Goal: Transaction & Acquisition: Purchase product/service

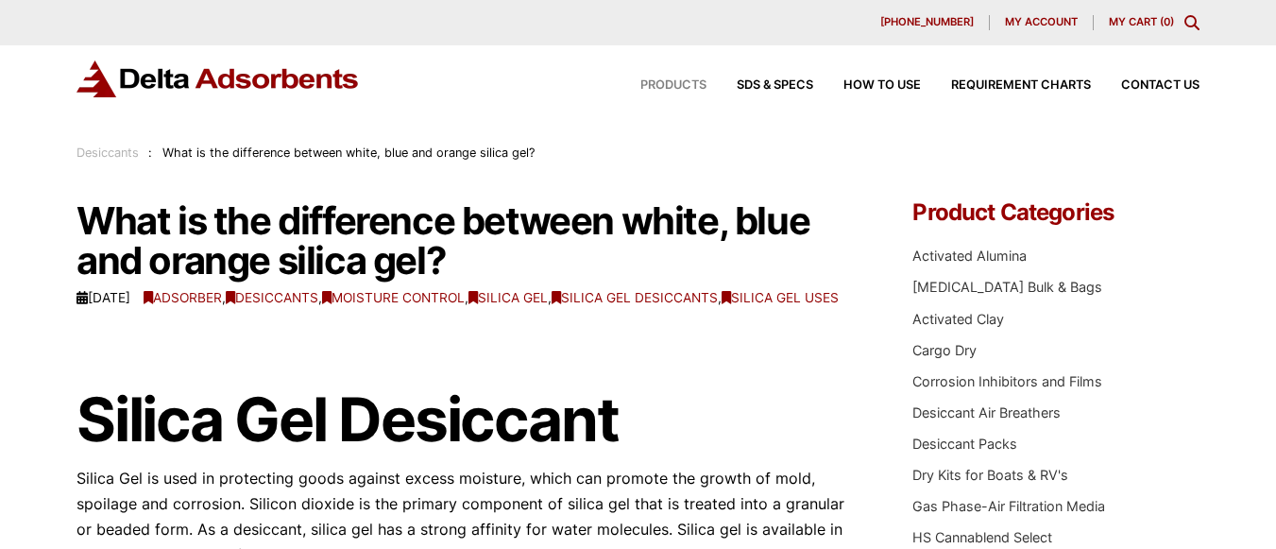
click at [655, 86] on span "Products" at bounding box center [673, 85] width 66 height 12
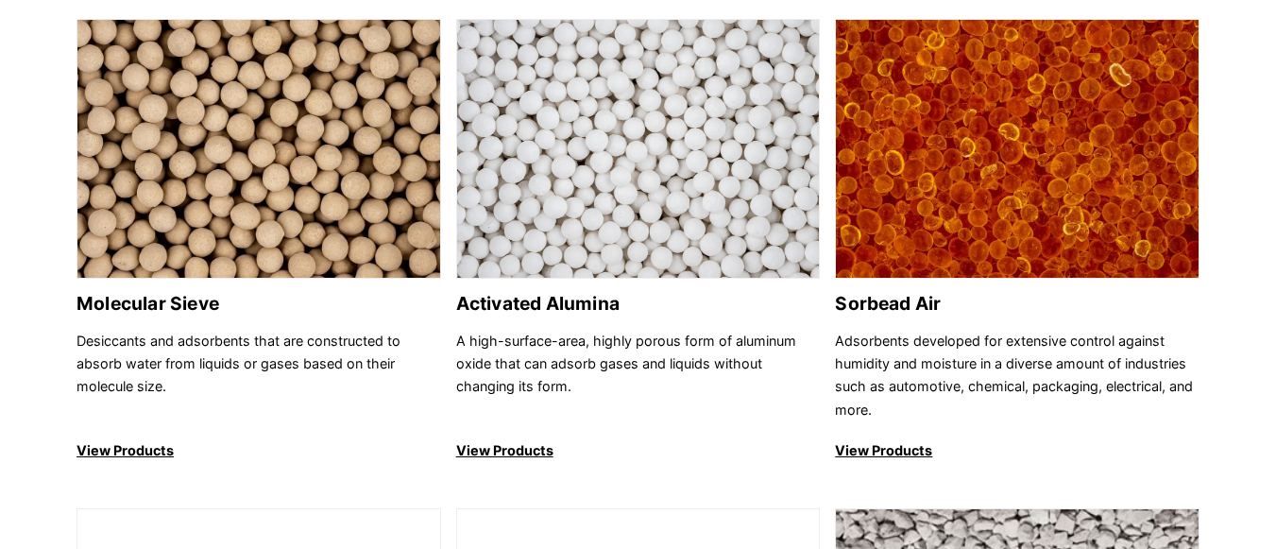
scroll to position [224, 0]
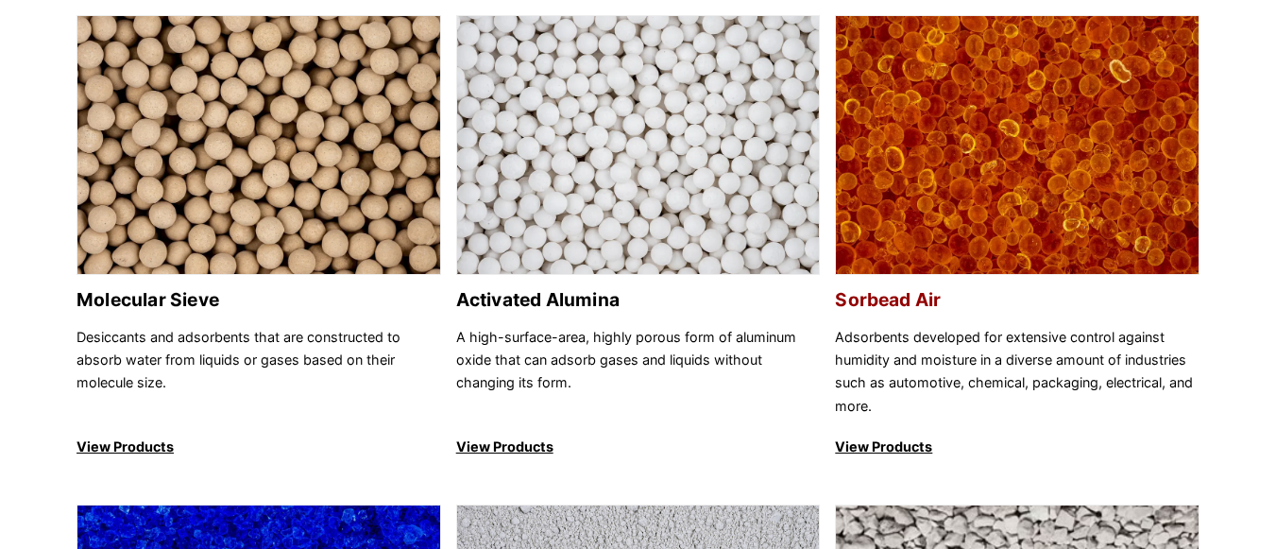
click at [970, 148] on img at bounding box center [1017, 146] width 363 height 260
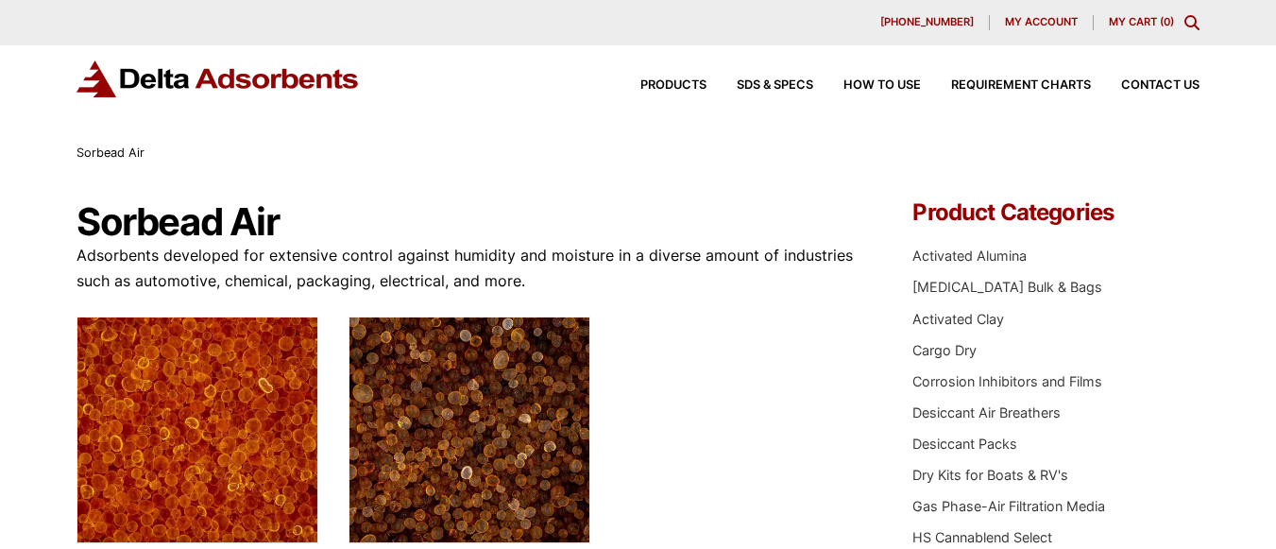
click at [970, 148] on div "Sorbead Air" at bounding box center [638, 153] width 1123 height 21
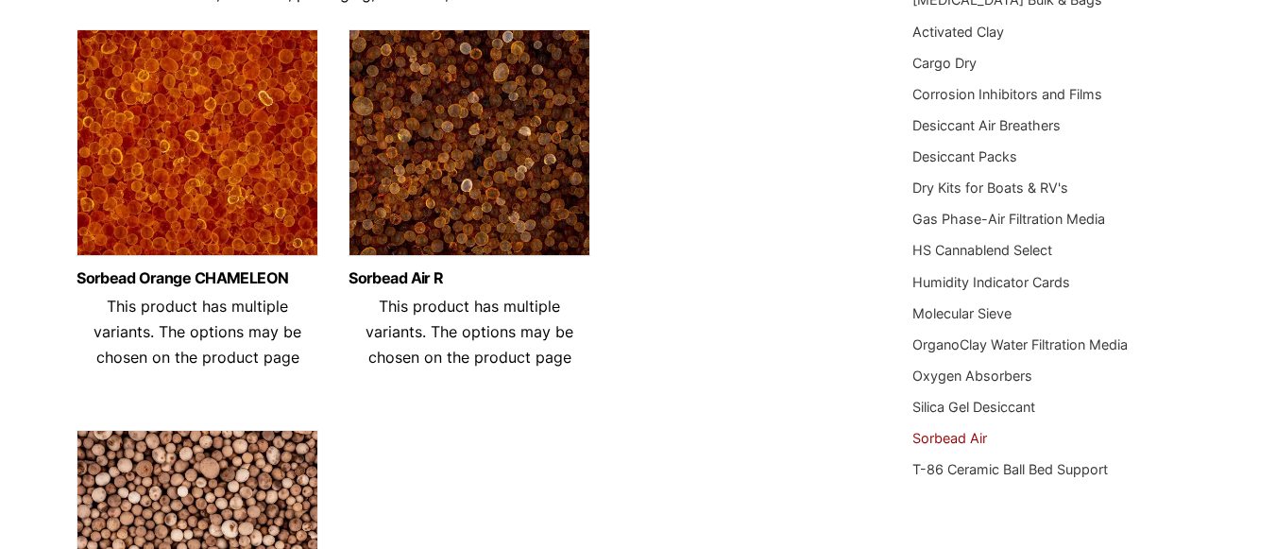
scroll to position [286, 0]
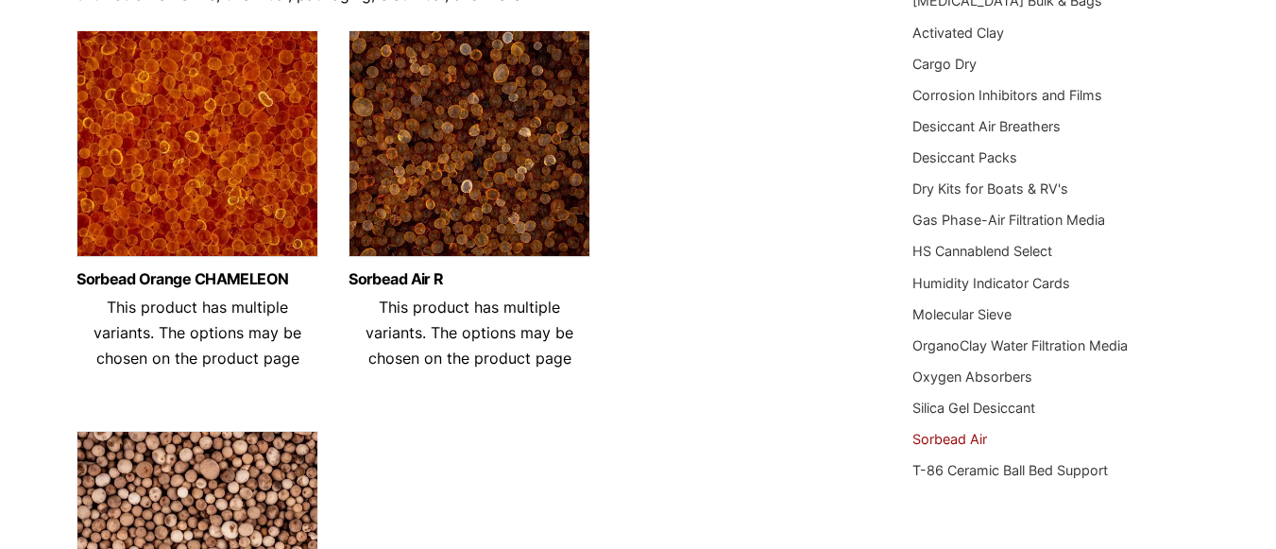
click at [167, 215] on img at bounding box center [198, 148] width 242 height 236
